Goal: Information Seeking & Learning: Learn about a topic

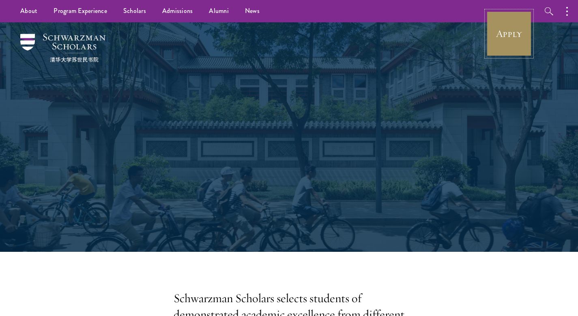
click at [516, 32] on link "Apply" at bounding box center [509, 33] width 45 height 45
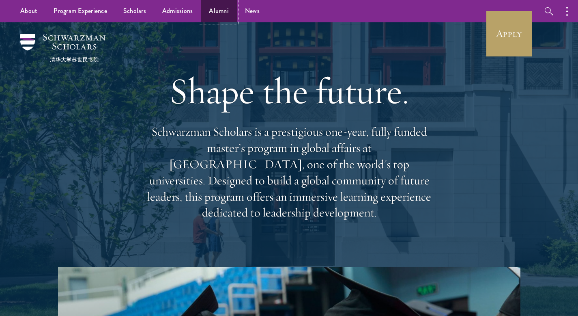
click at [223, 10] on link "Alumni" at bounding box center [219, 11] width 36 height 22
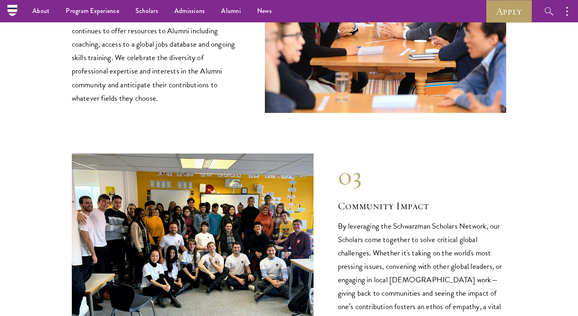
scroll to position [958, 0]
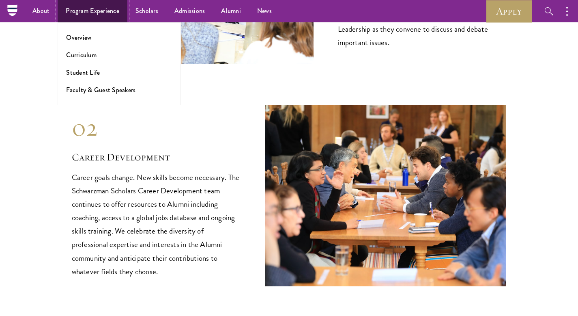
click at [102, 5] on link "Program Experience" at bounding box center [93, 11] width 70 height 22
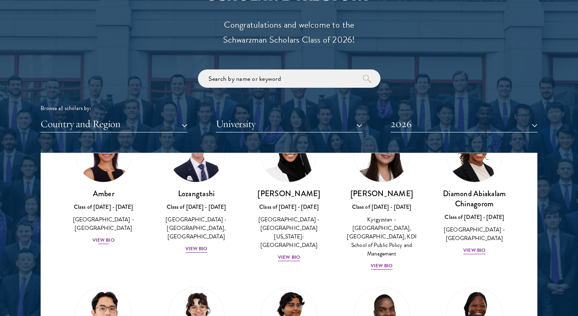
scroll to position [66, 0]
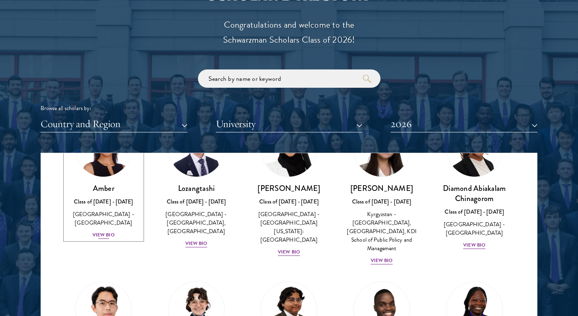
click at [104, 231] on div "View Bio" at bounding box center [104, 235] width 22 height 8
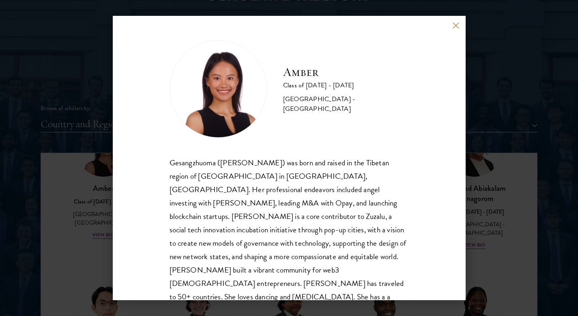
click at [453, 27] on button at bounding box center [456, 25] width 7 height 7
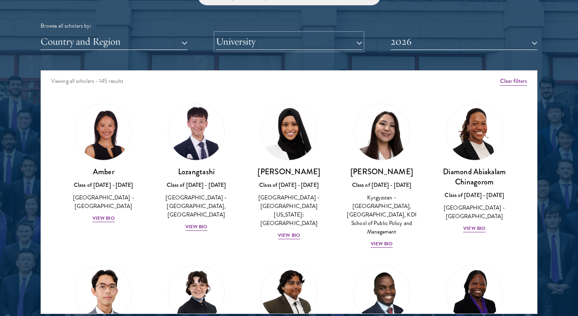
click at [303, 37] on button "University" at bounding box center [289, 41] width 147 height 17
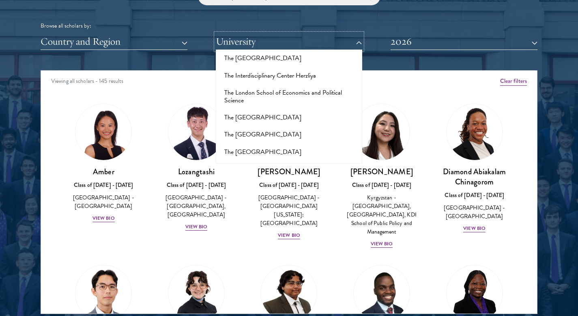
scroll to position [5200, 0]
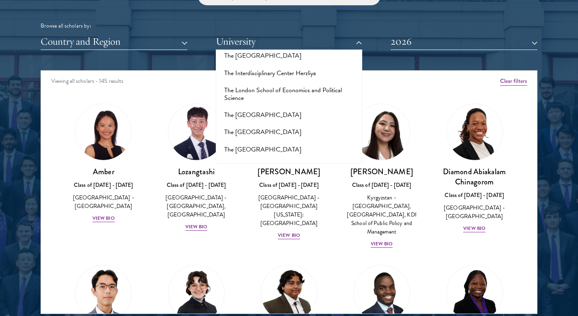
click at [272, 227] on button "[GEOGRAPHIC_DATA]" at bounding box center [289, 235] width 142 height 17
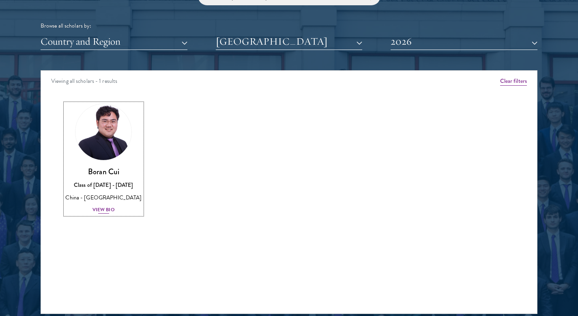
click at [108, 212] on div "View Bio" at bounding box center [104, 210] width 22 height 8
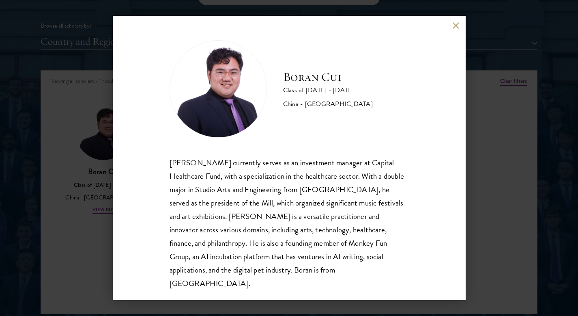
click at [454, 27] on button at bounding box center [456, 25] width 7 height 7
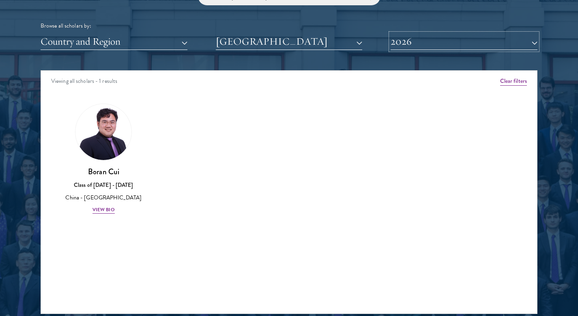
click at [415, 43] on button "2026" at bounding box center [464, 41] width 147 height 17
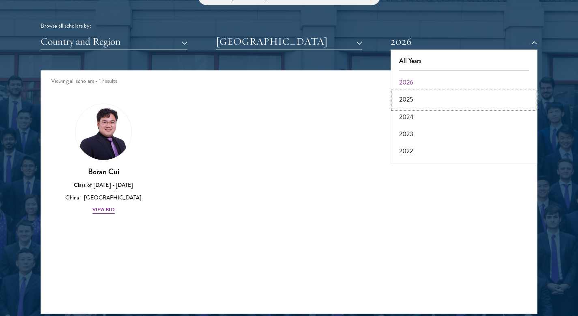
click at [414, 100] on button "2025" at bounding box center [464, 99] width 142 height 17
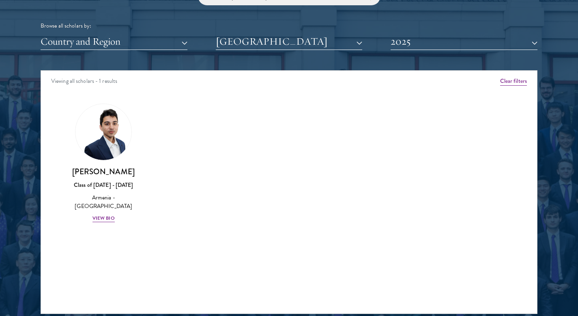
click at [111, 215] on div "[PERSON_NAME] Class of [DATE] - [DATE] [GEOGRAPHIC_DATA] - [GEOGRAPHIC_DATA] Vi…" at bounding box center [103, 163] width 93 height 136
click at [107, 214] on div "View Bio" at bounding box center [104, 218] width 22 height 8
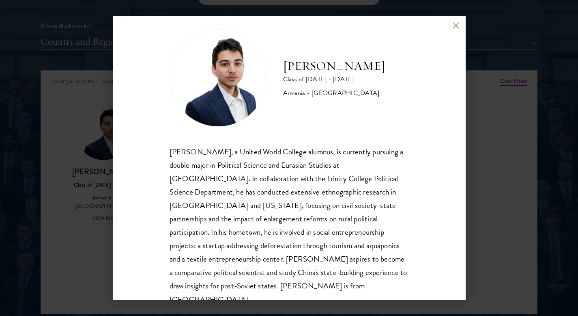
scroll to position [13, 0]
